Goal: Task Accomplishment & Management: Use online tool/utility

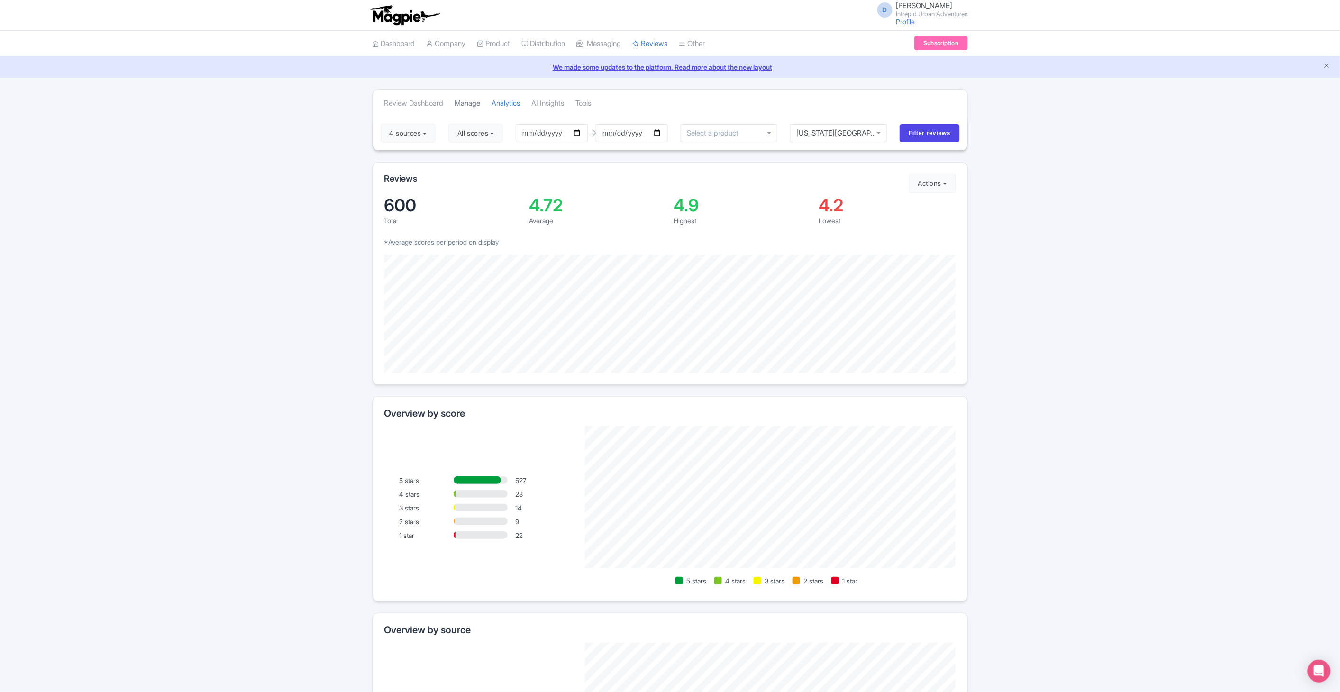
click at [470, 97] on link "Manage" at bounding box center [468, 104] width 26 height 26
click at [466, 102] on link "Manage" at bounding box center [468, 104] width 26 height 26
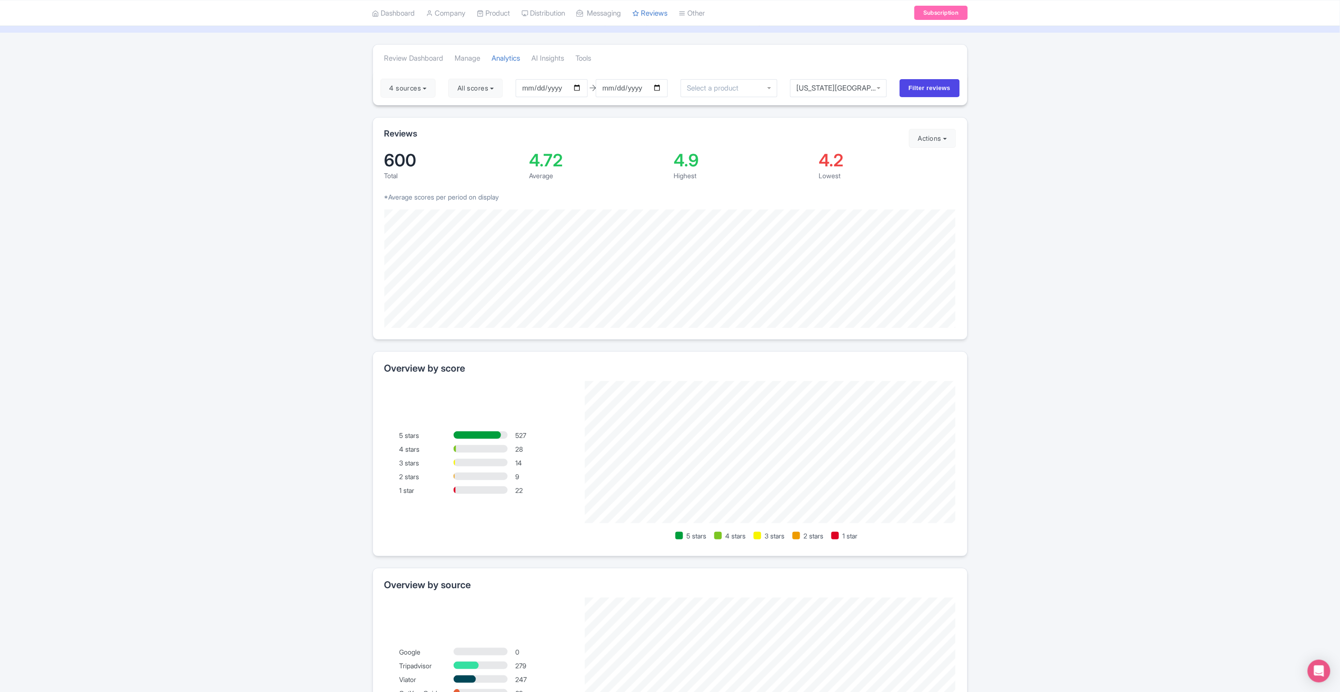
scroll to position [53, 0]
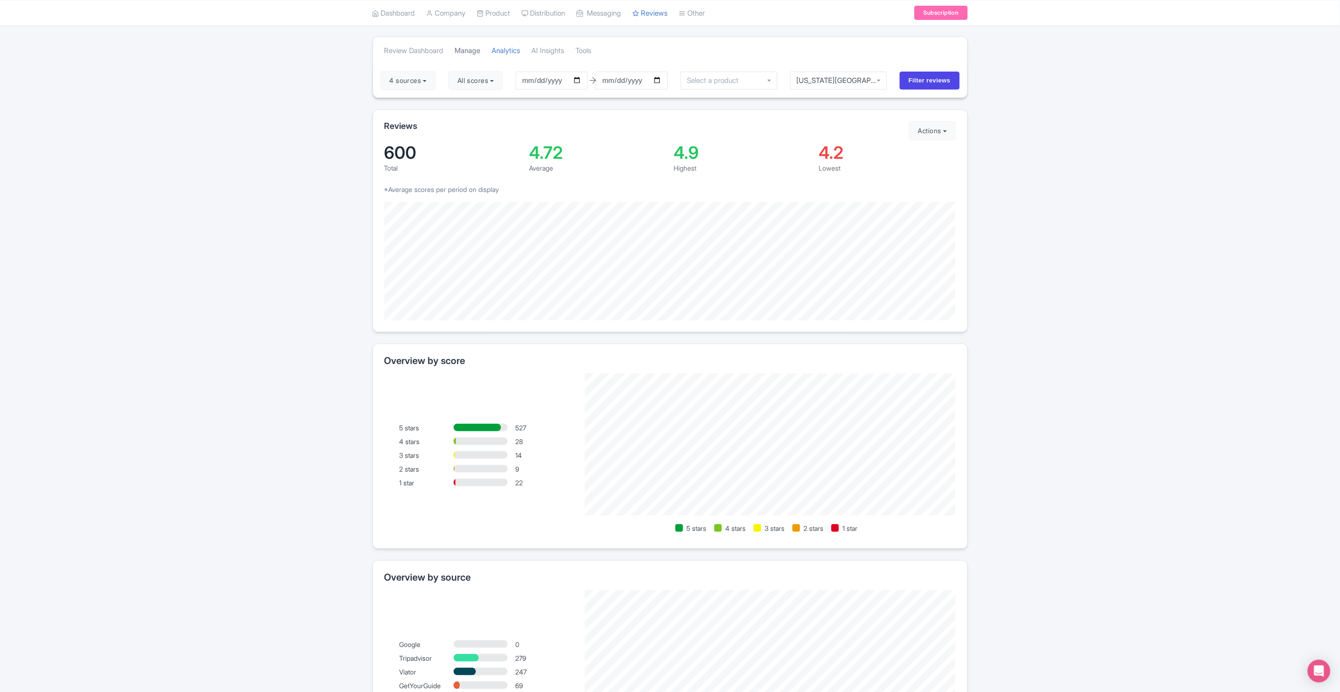
click at [462, 49] on link "Manage" at bounding box center [468, 51] width 26 height 26
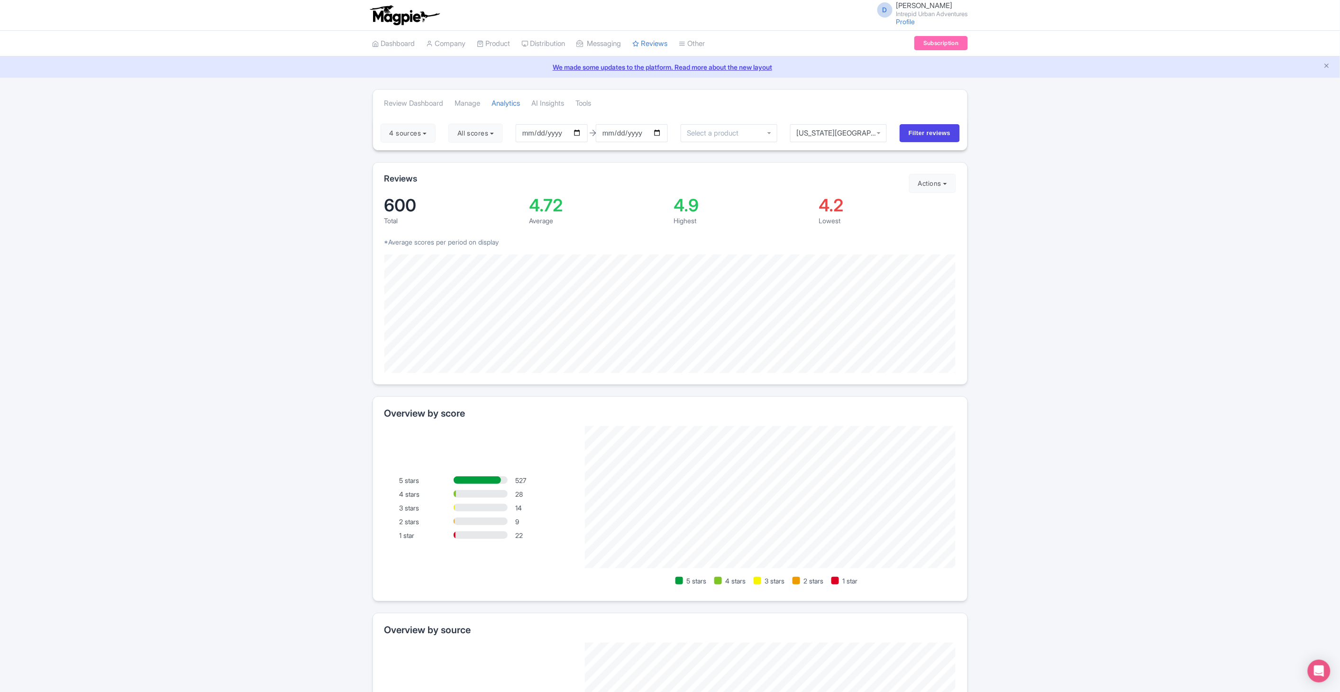
click at [396, 10] on img at bounding box center [404, 15] width 73 height 21
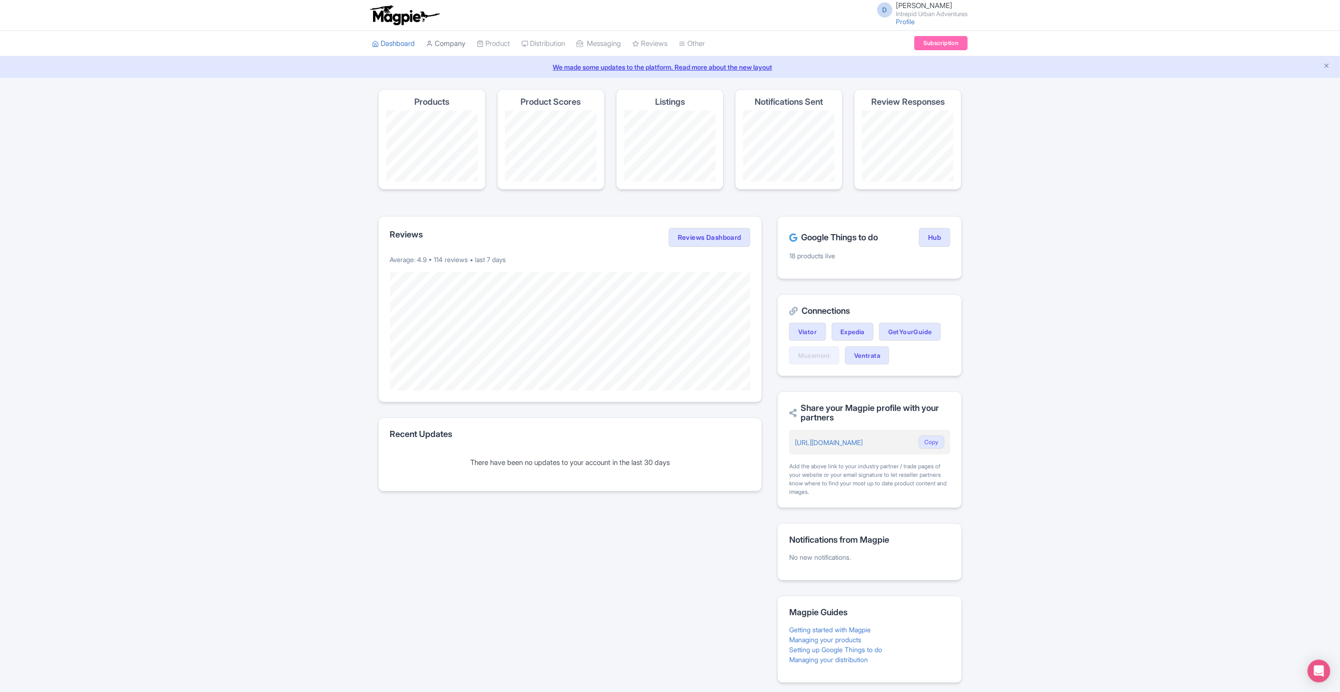
click at [452, 50] on link "Company" at bounding box center [445, 44] width 39 height 26
click at [651, 43] on link "Reviews" at bounding box center [650, 44] width 35 height 26
click at [670, 71] on link "Review Dashboard" at bounding box center [678, 67] width 90 height 15
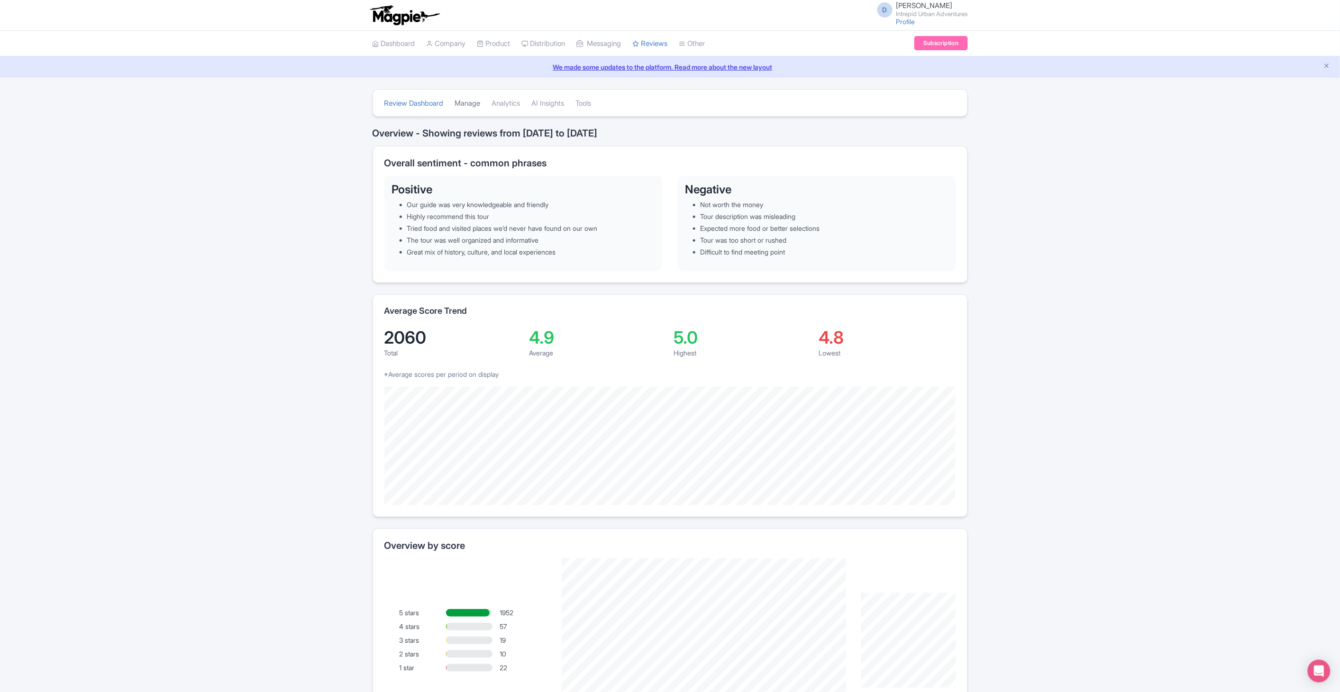
click at [471, 103] on link "Manage" at bounding box center [468, 104] width 26 height 26
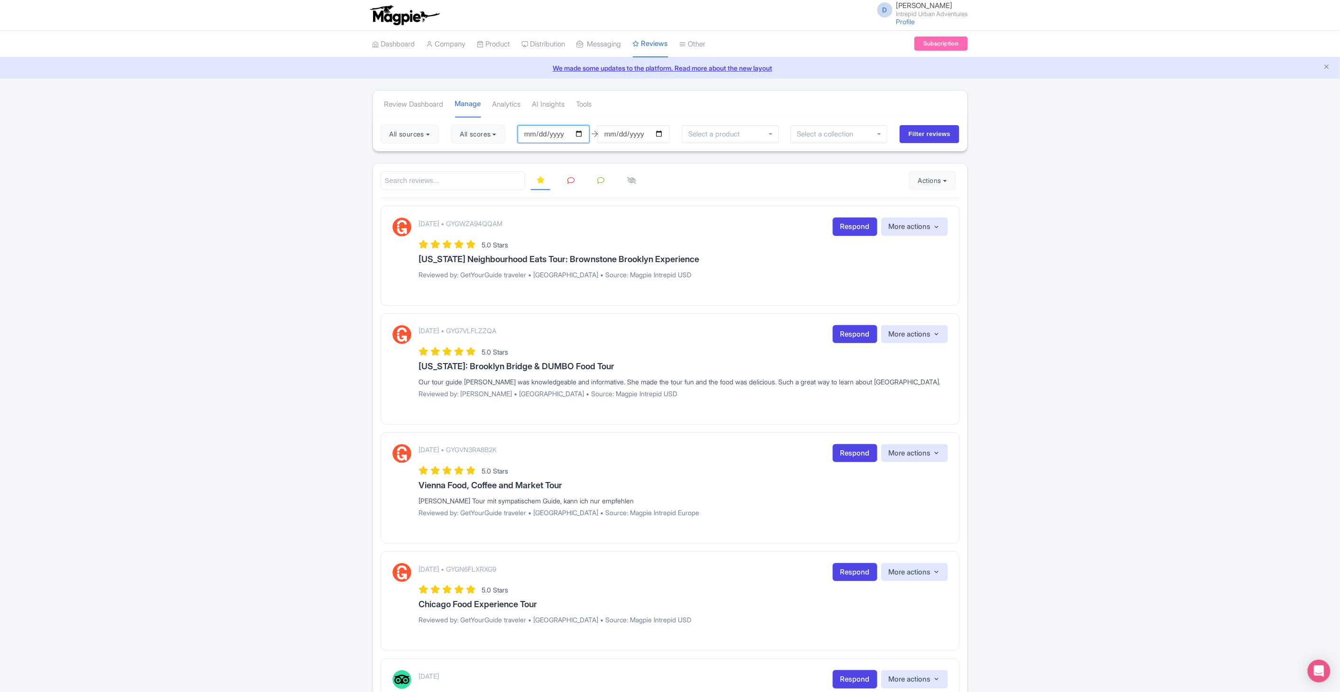
click at [577, 134] on input "[DATE]" at bounding box center [553, 134] width 72 height 18
click at [584, 134] on input "2025-05-26" at bounding box center [553, 134] width 72 height 18
type input "[DATE]"
click at [825, 133] on input "select-one" at bounding box center [828, 134] width 63 height 9
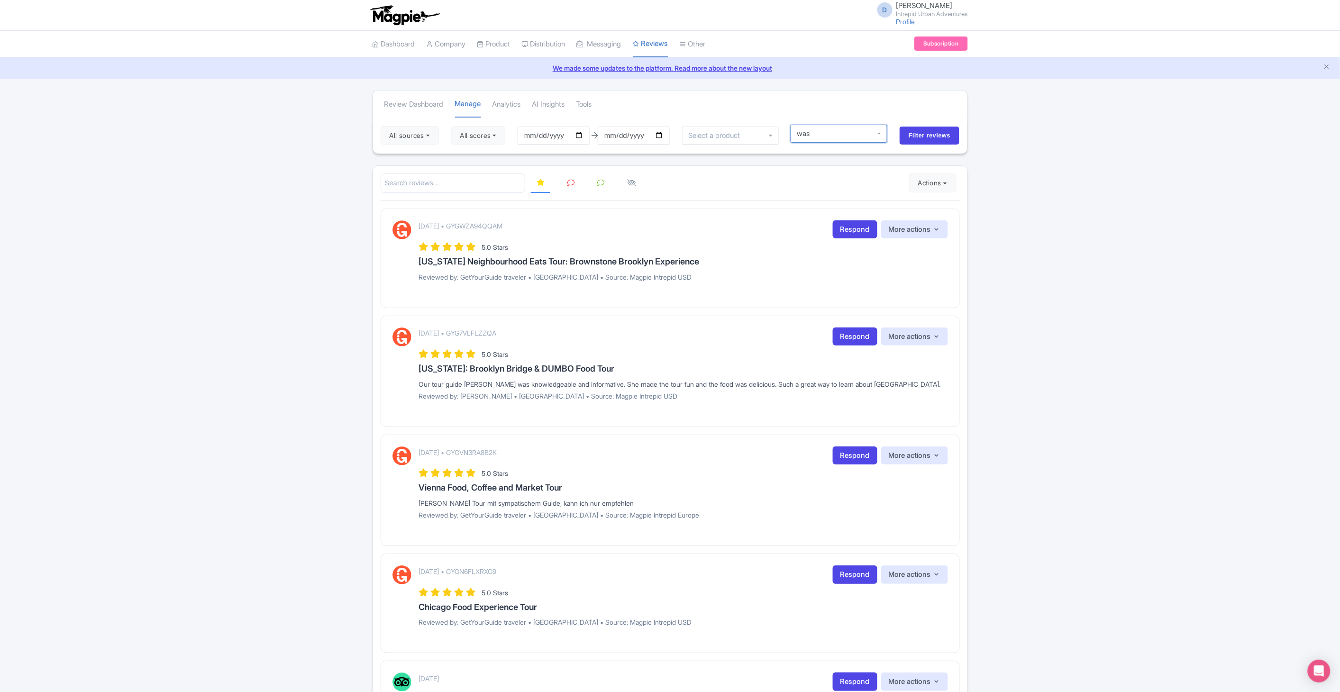
click at [880, 133] on div at bounding box center [838, 134] width 97 height 18
type input "was"
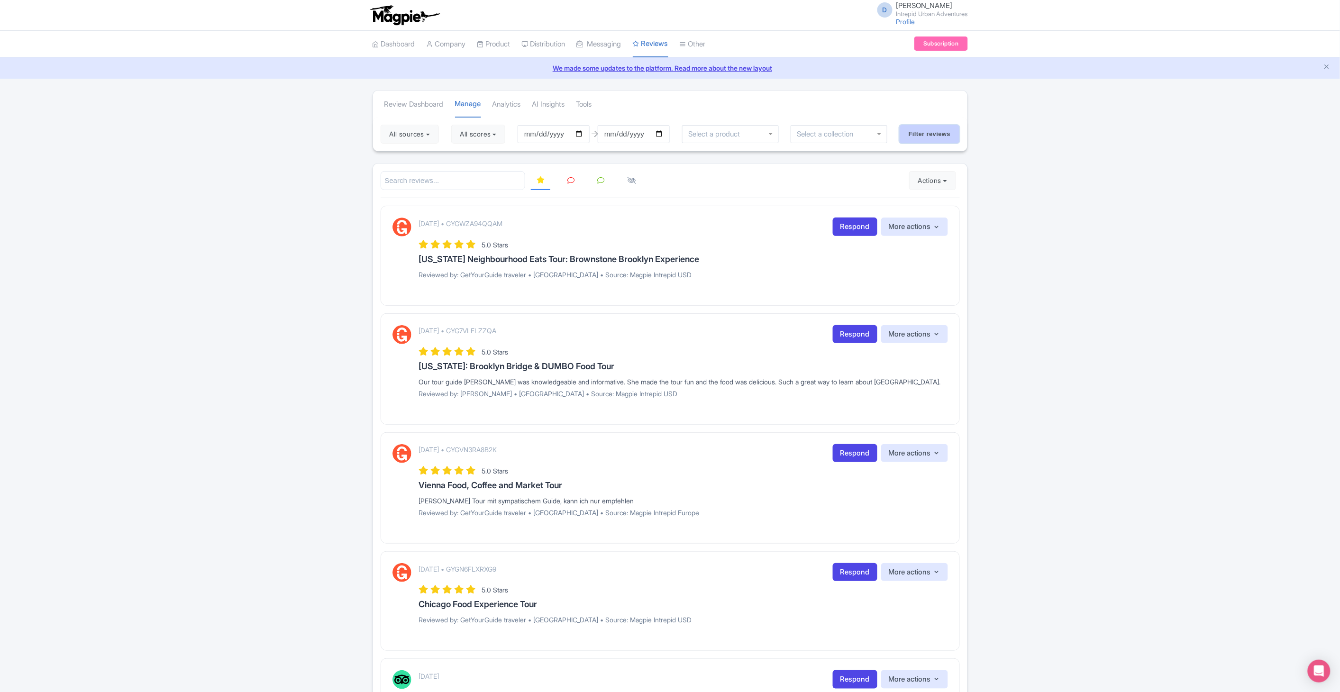
click at [917, 133] on input "Filter reviews" at bounding box center [929, 134] width 60 height 18
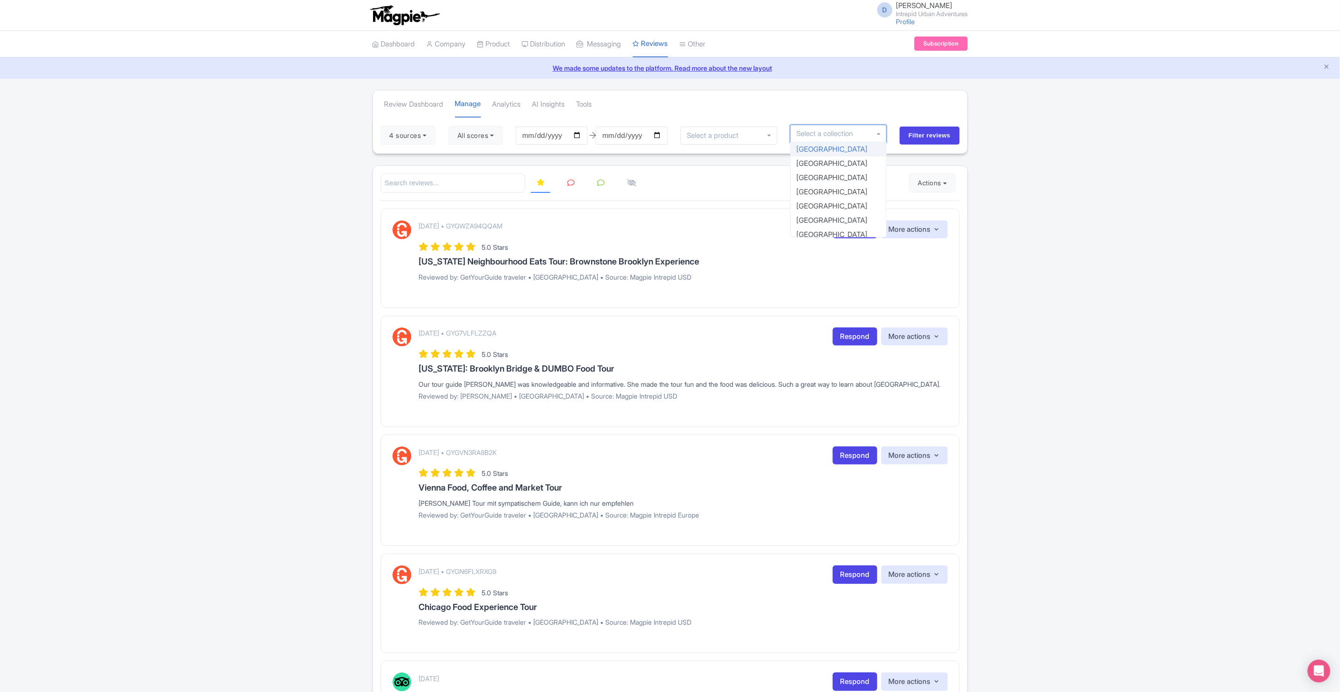
click at [879, 133] on div at bounding box center [838, 134] width 97 height 18
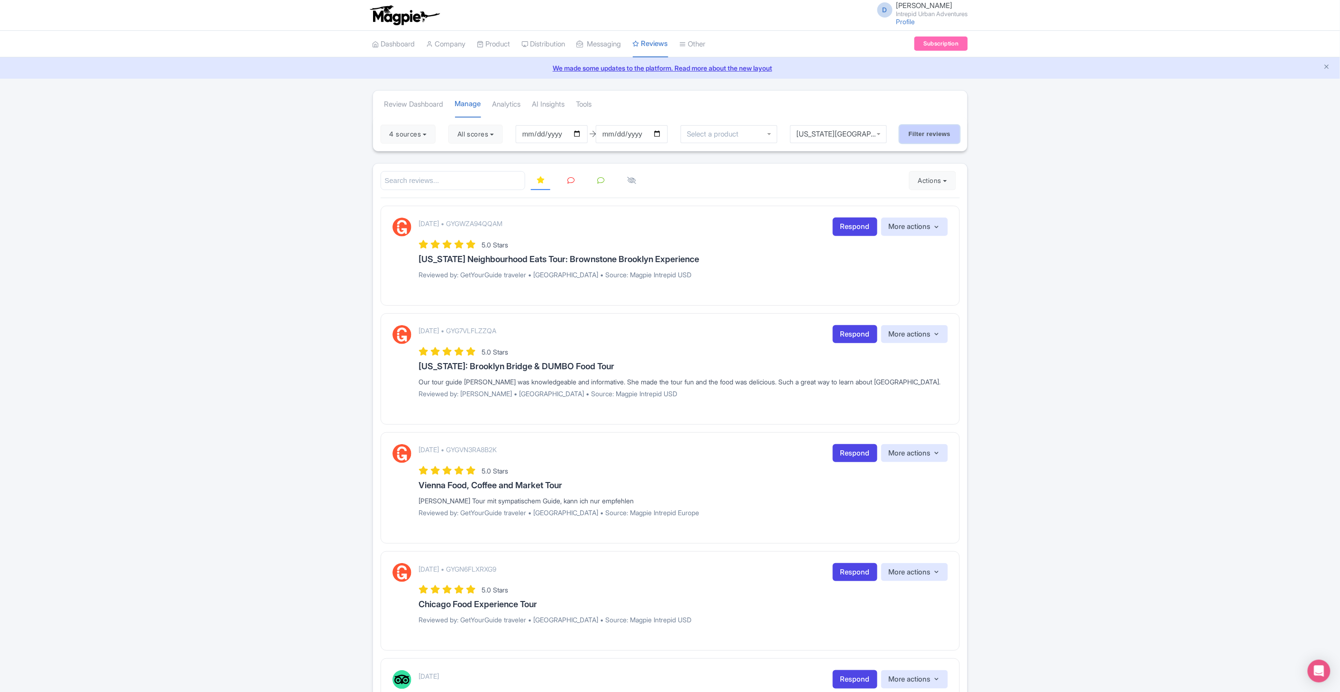
click at [943, 135] on input "Filter reviews" at bounding box center [929, 134] width 60 height 18
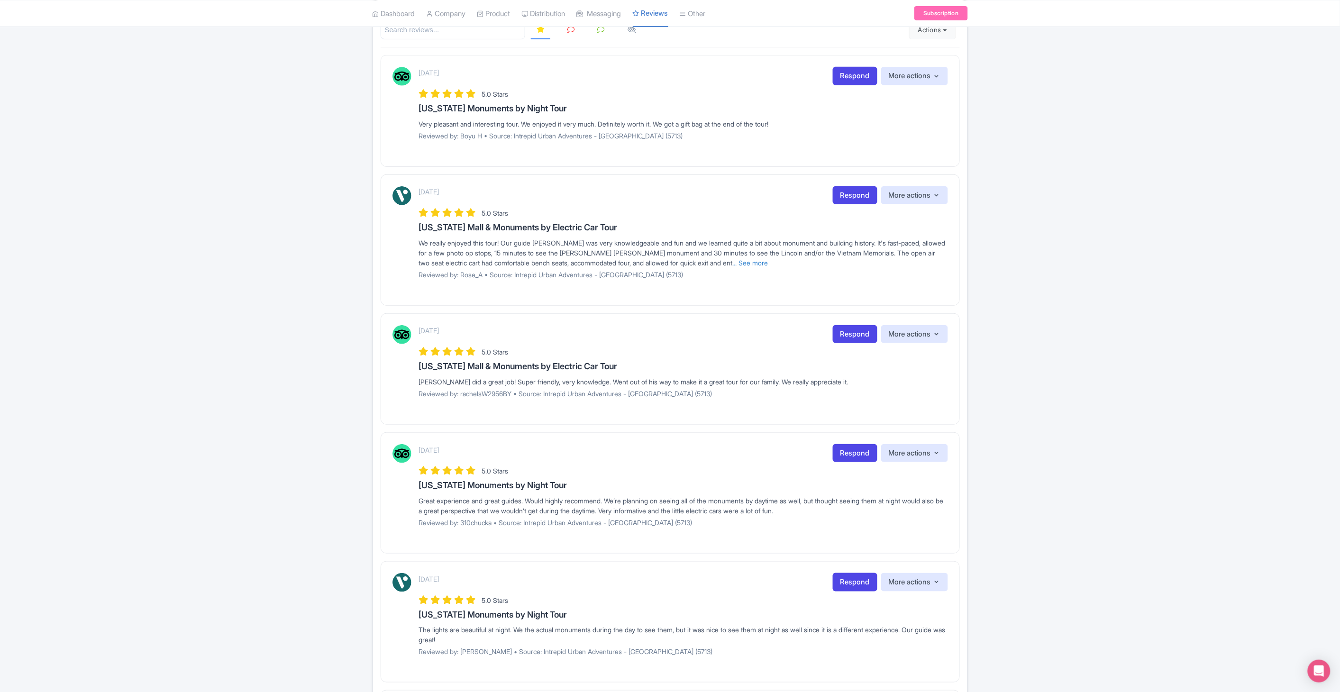
scroll to position [175, 0]
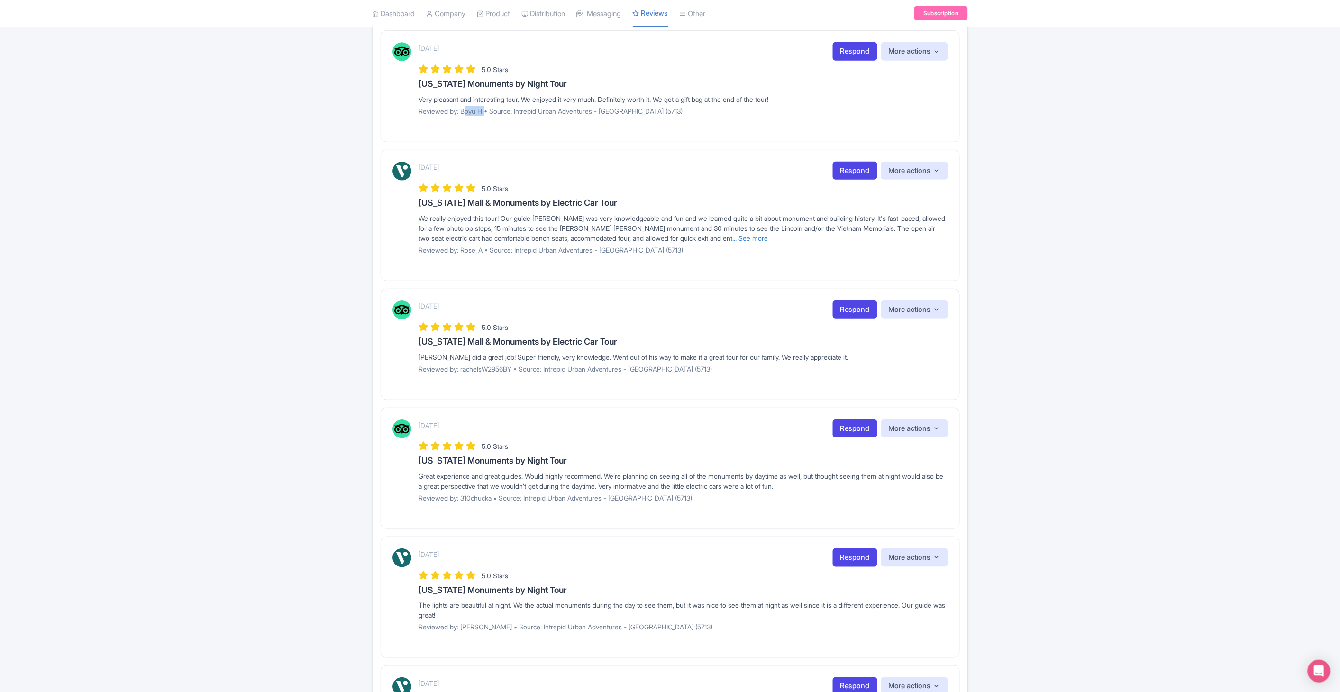
drag, startPoint x: 462, startPoint y: 107, endPoint x: 485, endPoint y: 108, distance: 23.7
click at [485, 108] on p "Reviewed by: Boyu H • Source: Intrepid Urban Adventures - USA (5713)" at bounding box center [683, 111] width 529 height 10
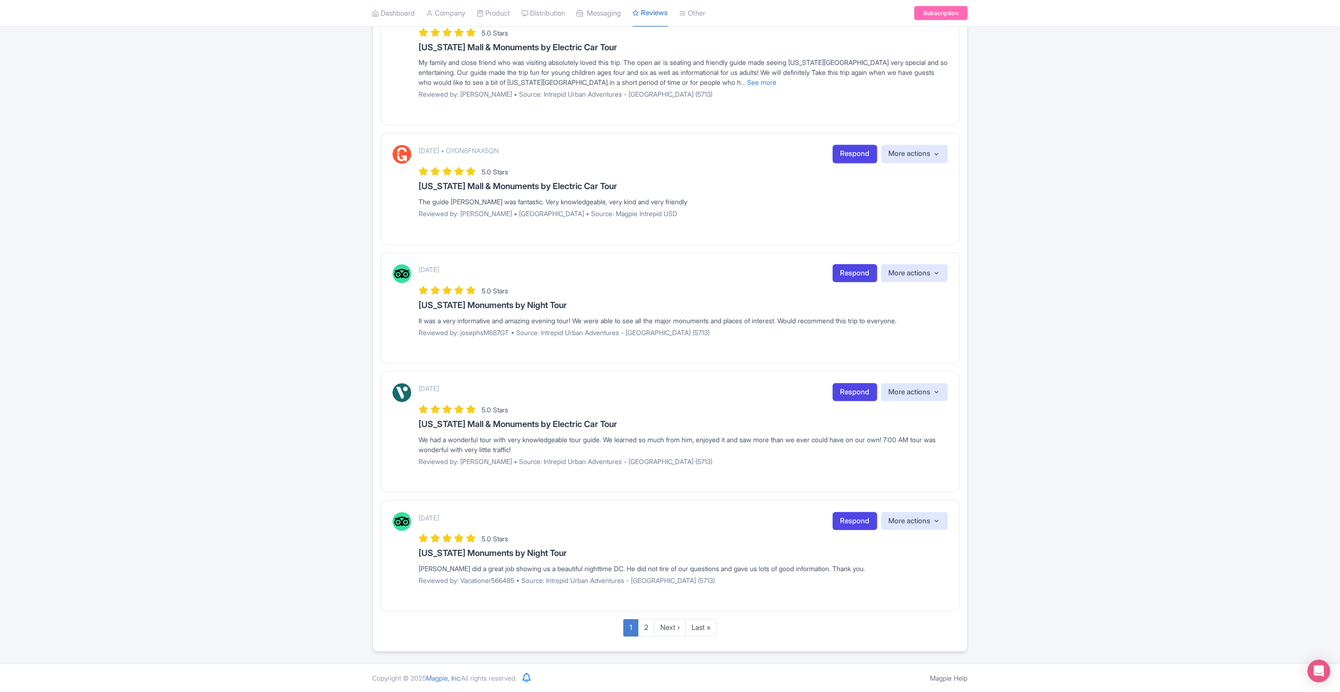
scroll to position [847, 0]
click at [647, 634] on link "2" at bounding box center [646, 627] width 17 height 18
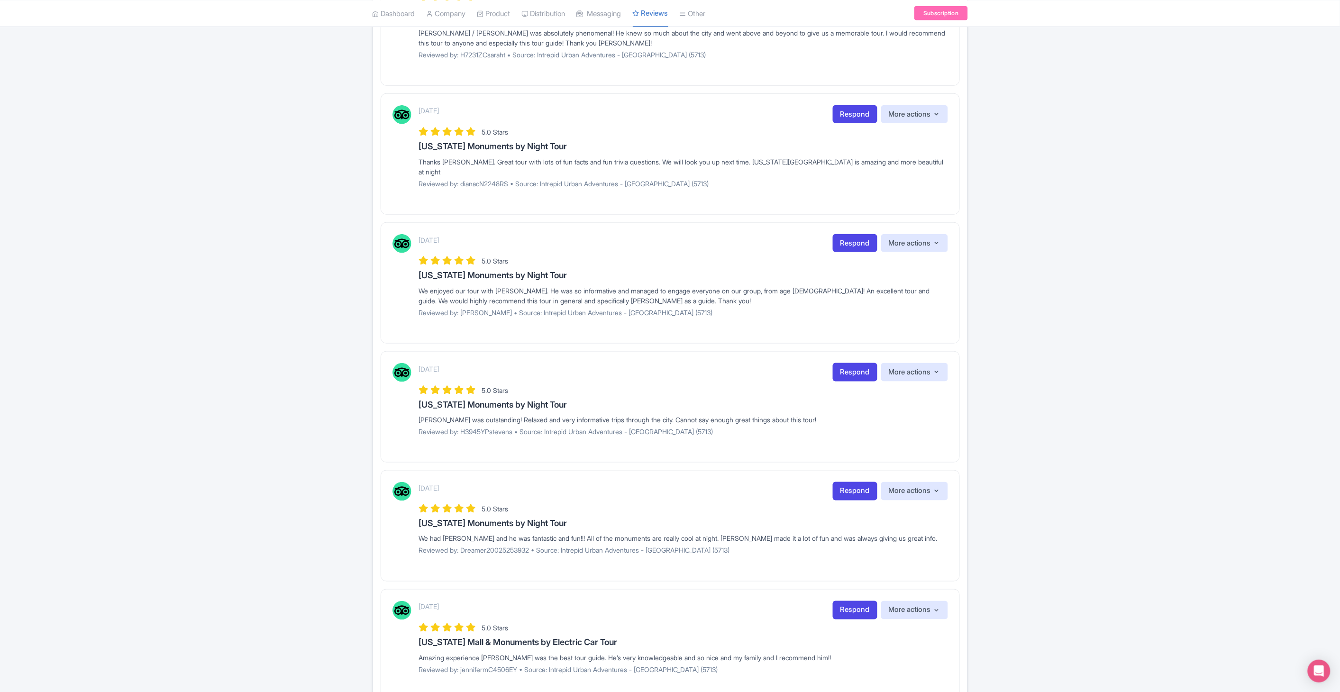
scroll to position [451, 0]
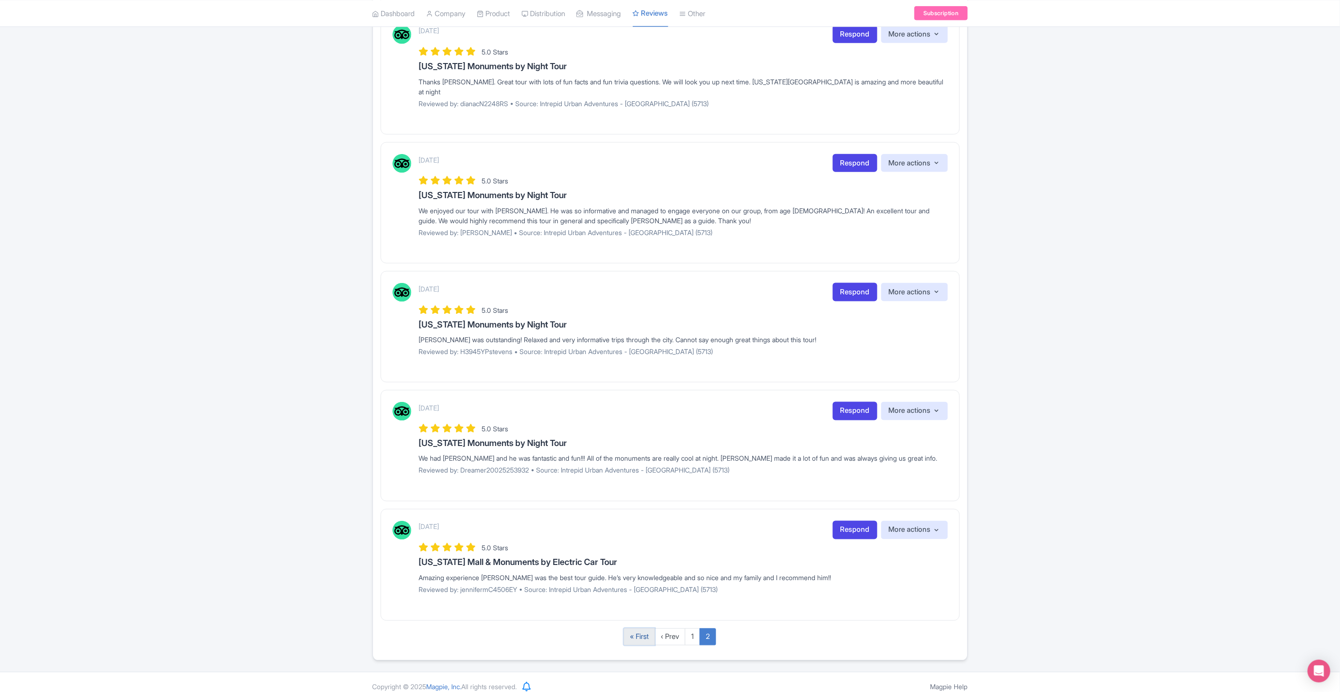
click at [645, 628] on link "« First" at bounding box center [639, 637] width 31 height 18
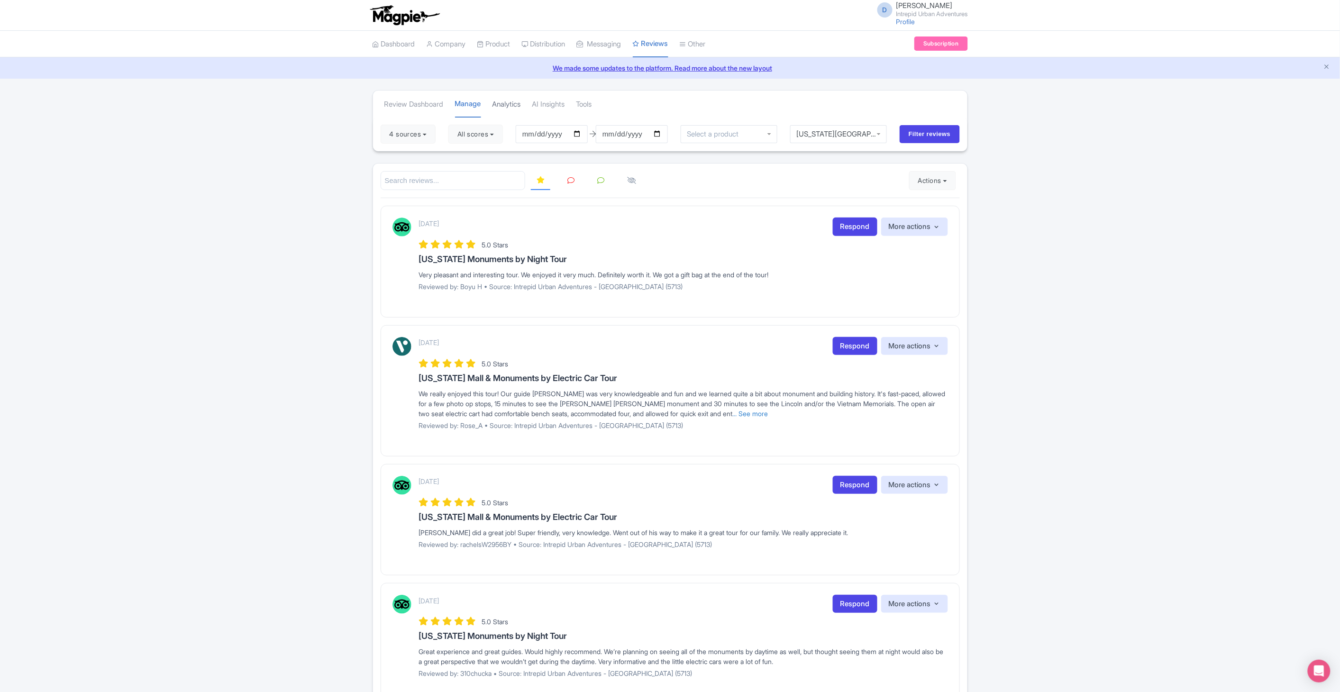
click at [501, 100] on link "Analytics" at bounding box center [506, 104] width 28 height 26
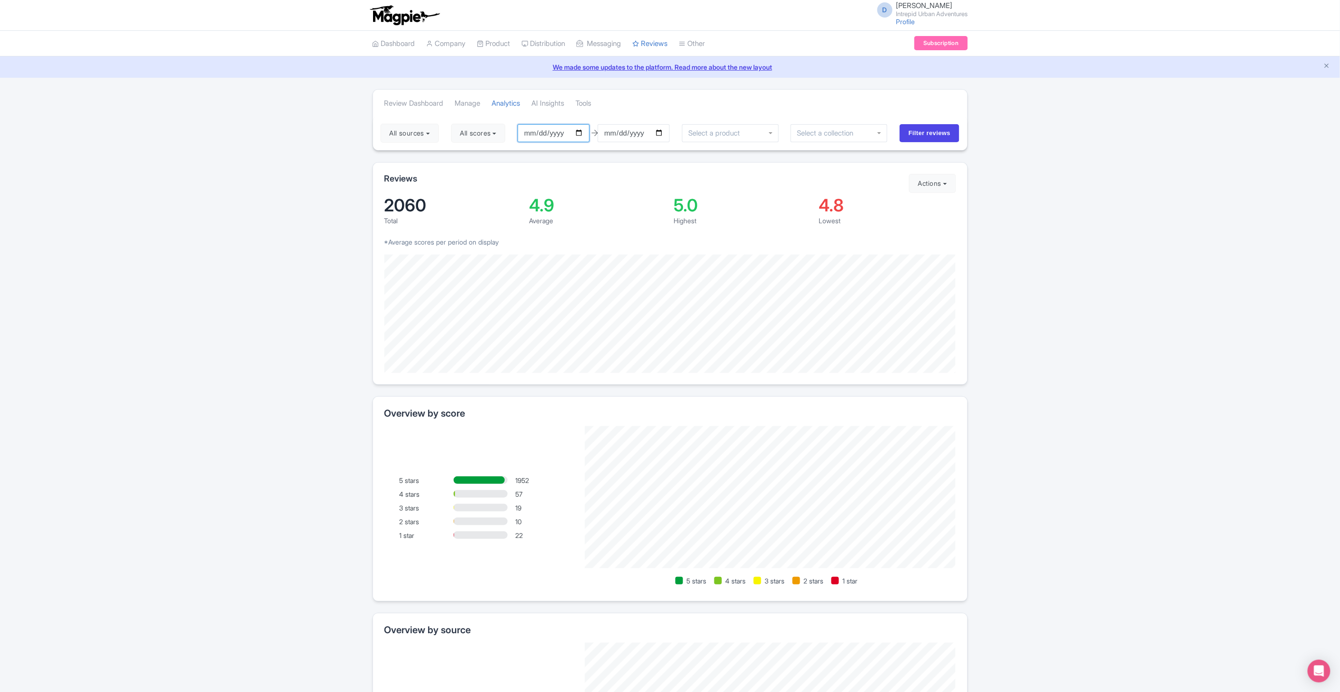
click at [581, 129] on input "2025-05-26" at bounding box center [553, 133] width 72 height 18
type input "[DATE]"
click at [663, 136] on input "[DATE]" at bounding box center [634, 133] width 72 height 18
click at [877, 133] on div at bounding box center [838, 133] width 97 height 18
click at [883, 133] on div at bounding box center [838, 133] width 97 height 18
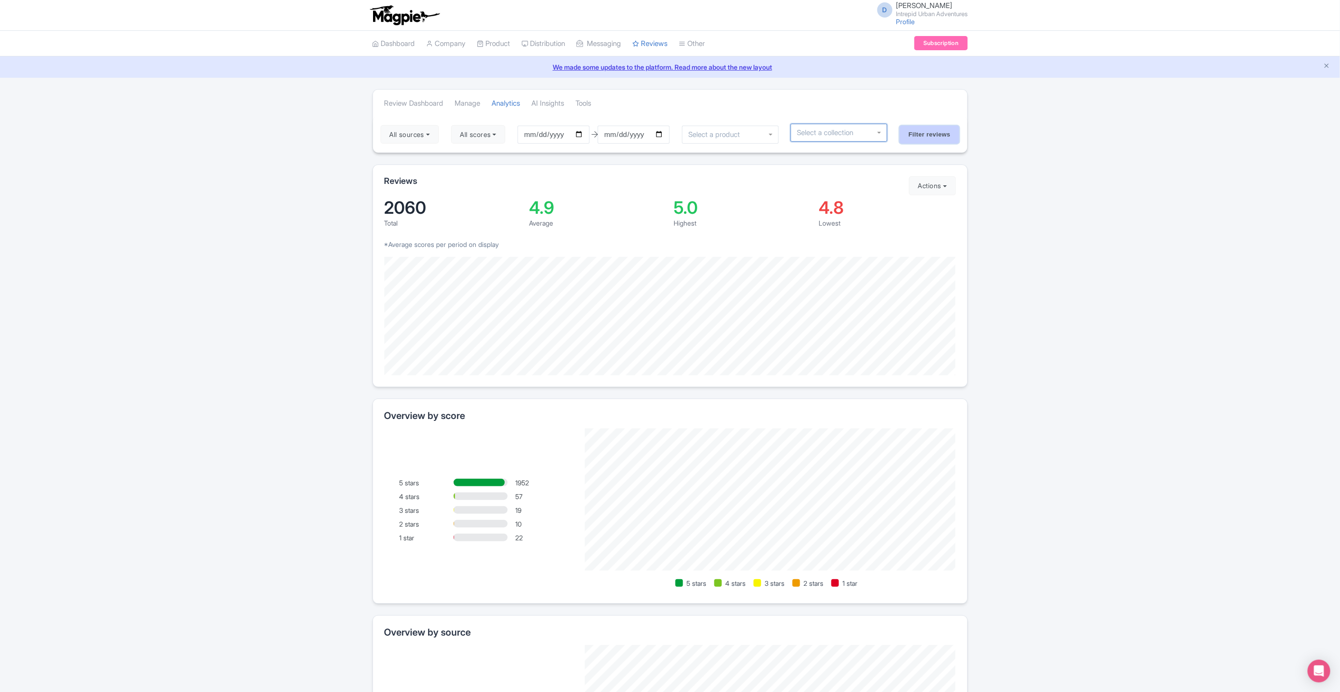
click at [910, 131] on input "Filter reviews" at bounding box center [929, 135] width 60 height 18
click at [880, 131] on div at bounding box center [838, 133] width 97 height 18
click at [850, 135] on input "select-one" at bounding box center [827, 132] width 63 height 9
type input "washington"
click at [939, 133] on input "Filter reviews" at bounding box center [929, 133] width 60 height 18
